Goal: Task Accomplishment & Management: Complete application form

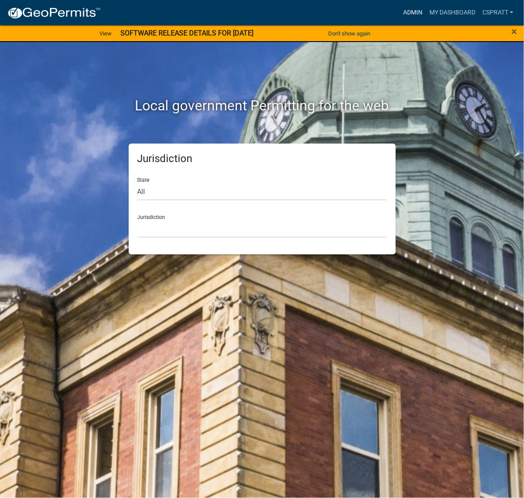
click at [399, 12] on link "Admin" at bounding box center [412, 12] width 26 height 17
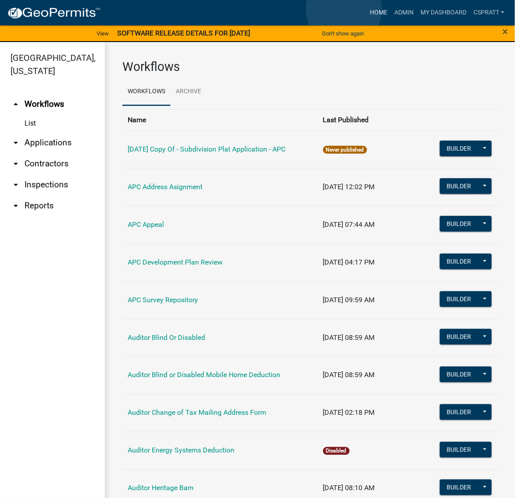
click at [367, 9] on link "Home" at bounding box center [379, 12] width 25 height 17
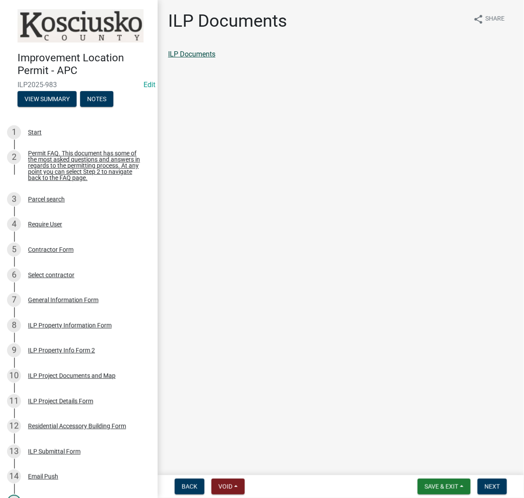
click at [215, 58] on link "ILP Documents" at bounding box center [191, 54] width 47 height 8
click at [77, 256] on div "5 Contractor Form" at bounding box center [75, 249] width 137 height 14
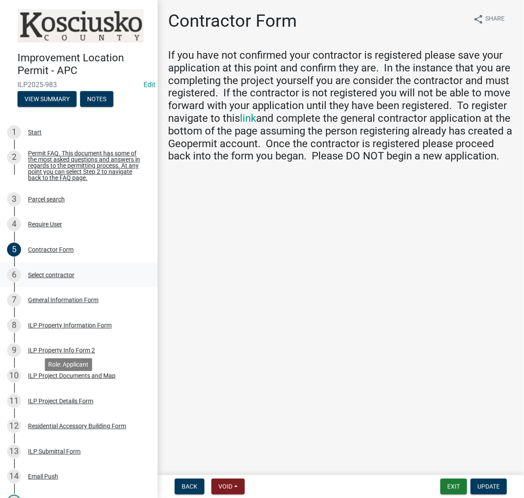
click at [74, 278] on div "Select contractor" at bounding box center [51, 275] width 46 height 6
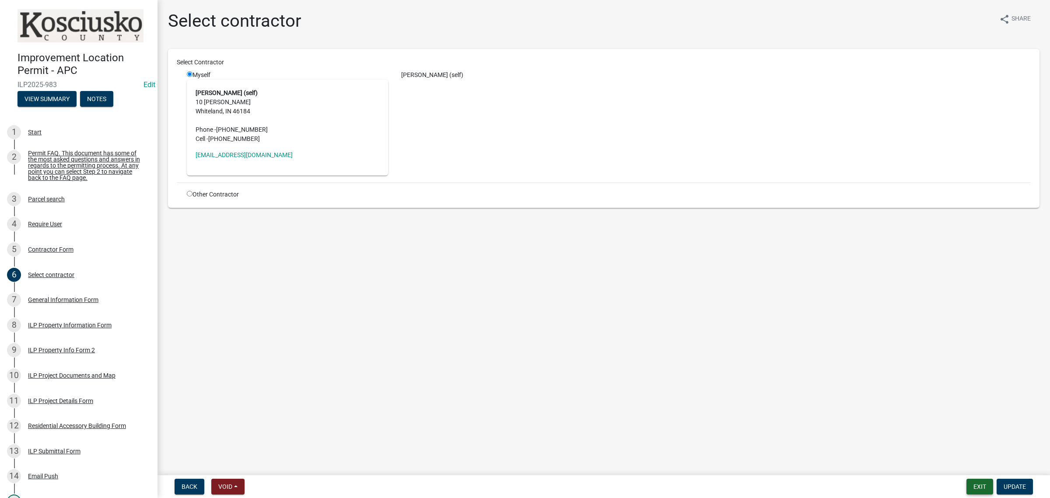
click at [523, 486] on button "Exit" at bounding box center [980, 487] width 27 height 16
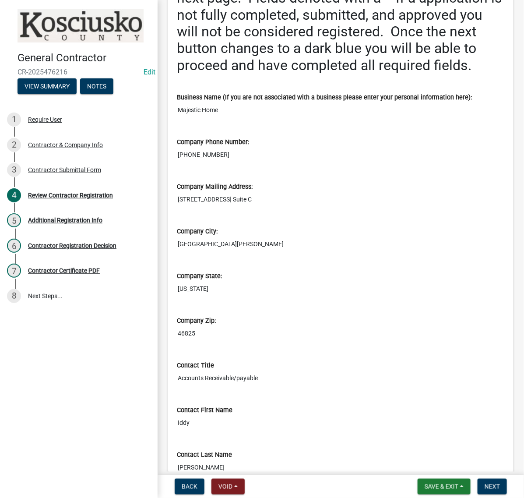
scroll to position [164, 0]
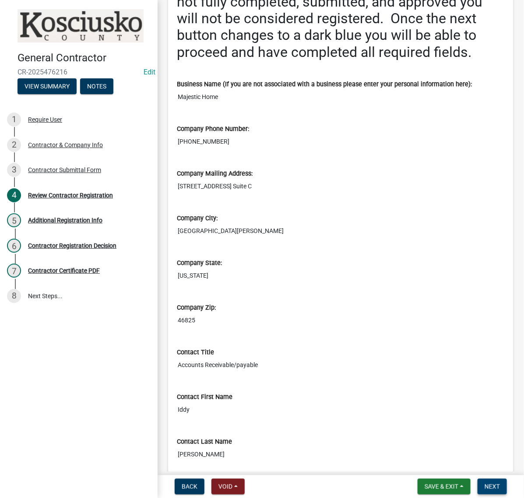
click at [492, 483] on span "Next" at bounding box center [491, 486] width 15 height 7
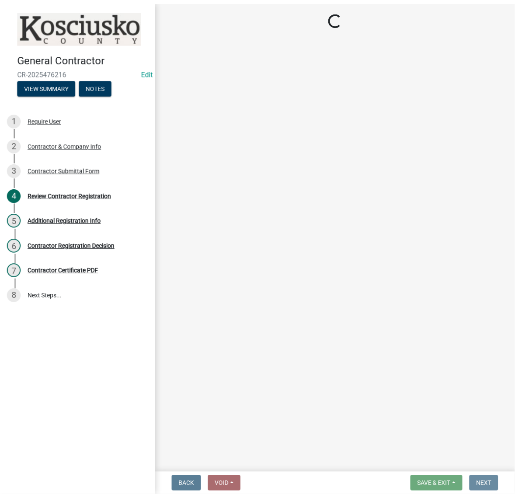
scroll to position [0, 0]
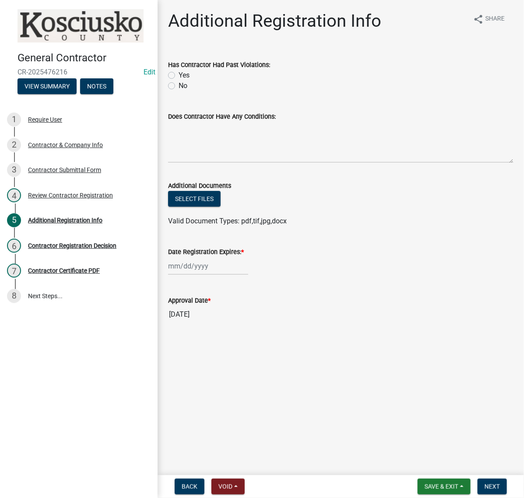
click at [179, 91] on label "No" at bounding box center [183, 86] width 9 height 11
click at [179, 86] on input "No" at bounding box center [182, 84] width 6 height 6
radio input "true"
click at [210, 163] on textarea "Does Contractor Have Any Conditions:" at bounding box center [340, 142] width 345 height 41
type textarea "none"
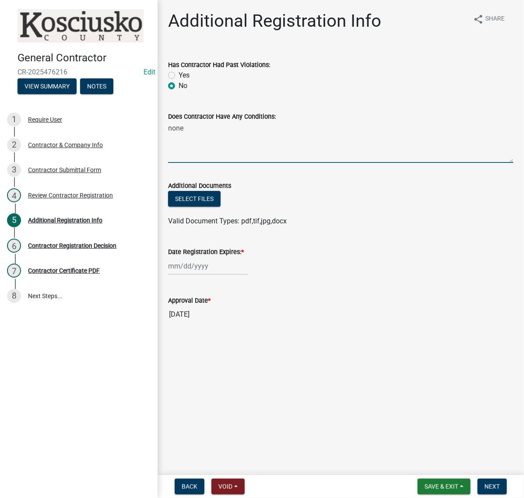
click at [219, 275] on div at bounding box center [208, 266] width 80 height 18
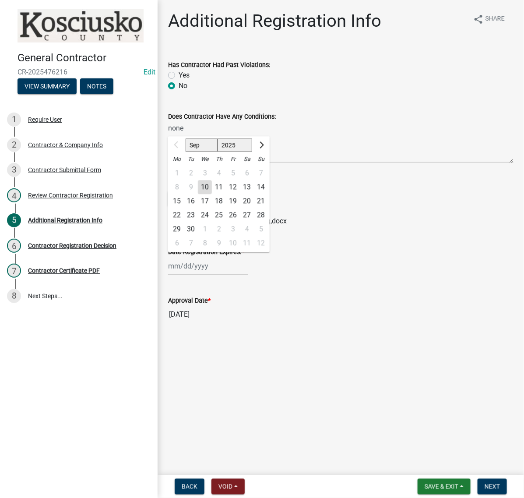
click at [252, 152] on select "2025 2026 2027 2028 2029 2030 2031 2032 2033 2034 2035 2036 2037 2038 2039 2040…" at bounding box center [234, 145] width 35 height 13
select select "2026"
click at [232, 152] on select "2025 2026 2027 2028 2029 2030 2031 2032 2033 2034 2035 2036 2037 2038 2039 2040…" at bounding box center [234, 145] width 35 height 13
click at [226, 194] on div "10" at bounding box center [219, 187] width 14 height 14
type input "09/10/2026"
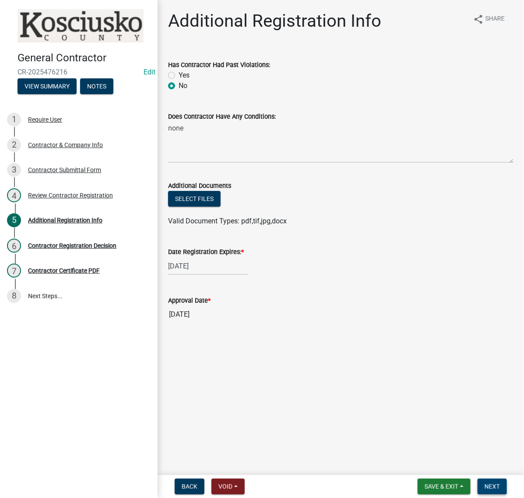
click at [486, 483] on span "Next" at bounding box center [491, 486] width 15 height 7
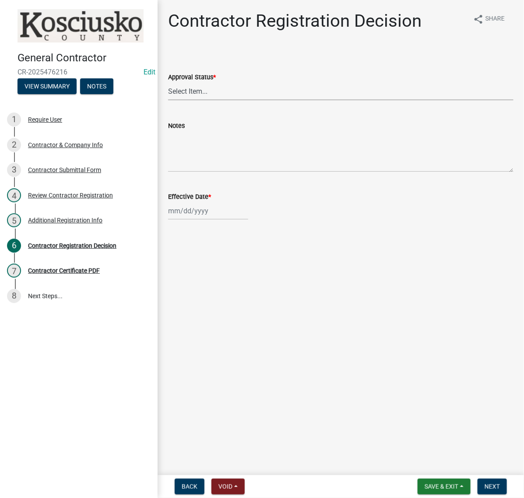
click at [200, 100] on select "Select Item... Approved Denied" at bounding box center [340, 91] width 345 height 18
click at [171, 100] on select "Select Item... Approved Denied" at bounding box center [340, 91] width 345 height 18
select select "8e4351d7-4ebf-4714-a7c9-c8187f00e083"
select select "9"
select select "2025"
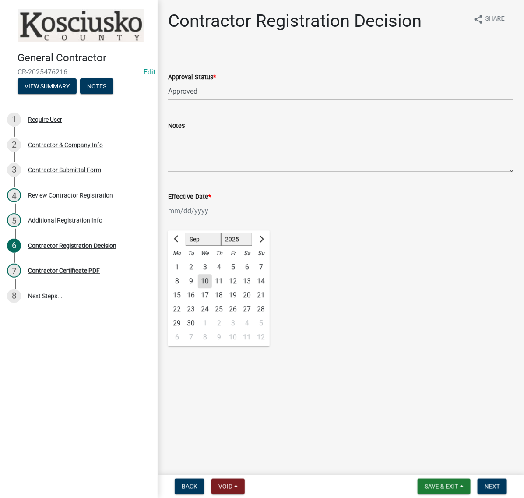
click at [218, 220] on div "Jan Feb Mar Apr May Jun Jul Aug Sep Oct Nov Dec 1525 1526 1527 1528 1529 1530 1…" at bounding box center [208, 211] width 80 height 18
click at [212, 288] on div "10" at bounding box center [205, 281] width 14 height 14
type input "09/10/2025"
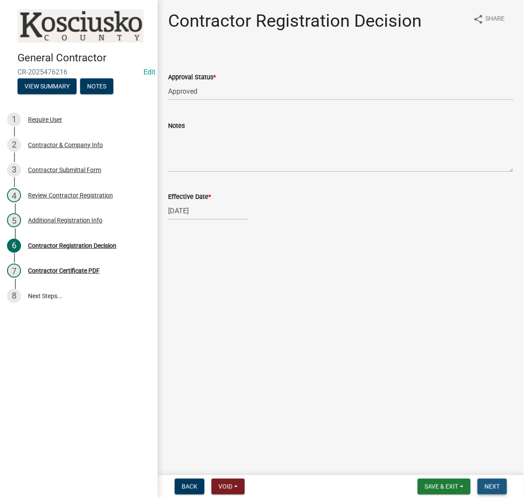
click at [484, 486] on span "Next" at bounding box center [491, 486] width 15 height 7
